Goal: Find specific page/section: Find specific page/section

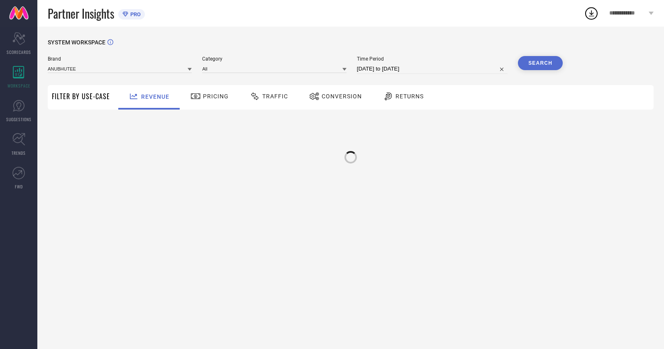
click at [336, 32] on div "SYSTEM WORKSPACE Brand ANUBHUTEE Category All Time Period [DATE] to [DATE] Sear…" at bounding box center [350, 188] width 626 height 322
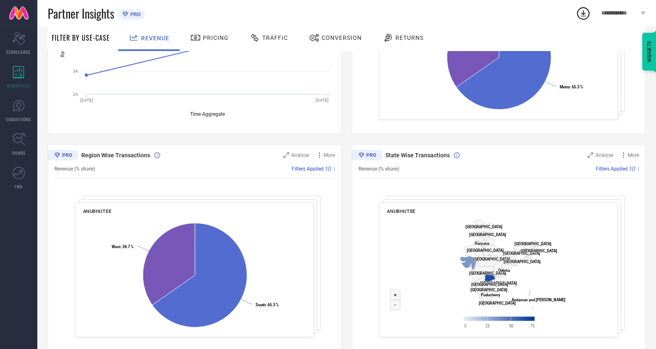
scroll to position [180, 0]
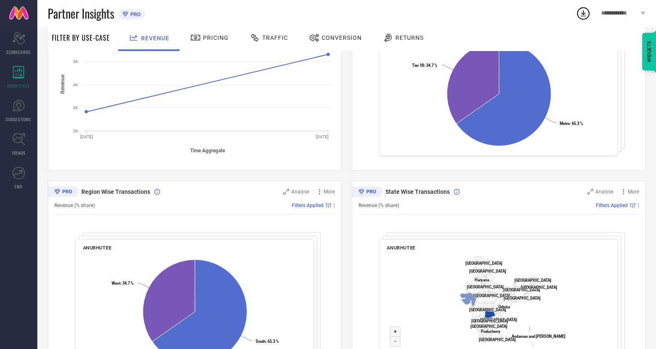
click at [340, 37] on span "Conversion" at bounding box center [341, 37] width 40 height 7
